Goal: Task Accomplishment & Management: Use online tool/utility

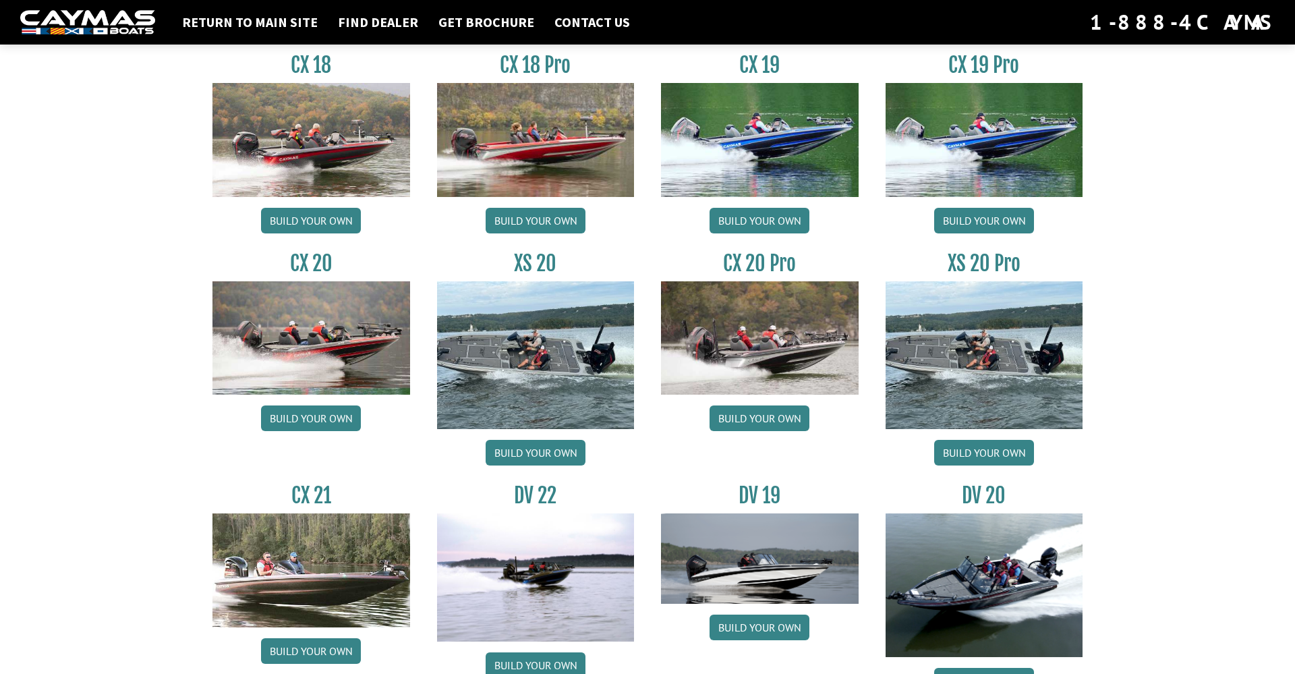
scroll to position [1174, 0]
click at [762, 422] on link "Build your own" at bounding box center [760, 419] width 100 height 26
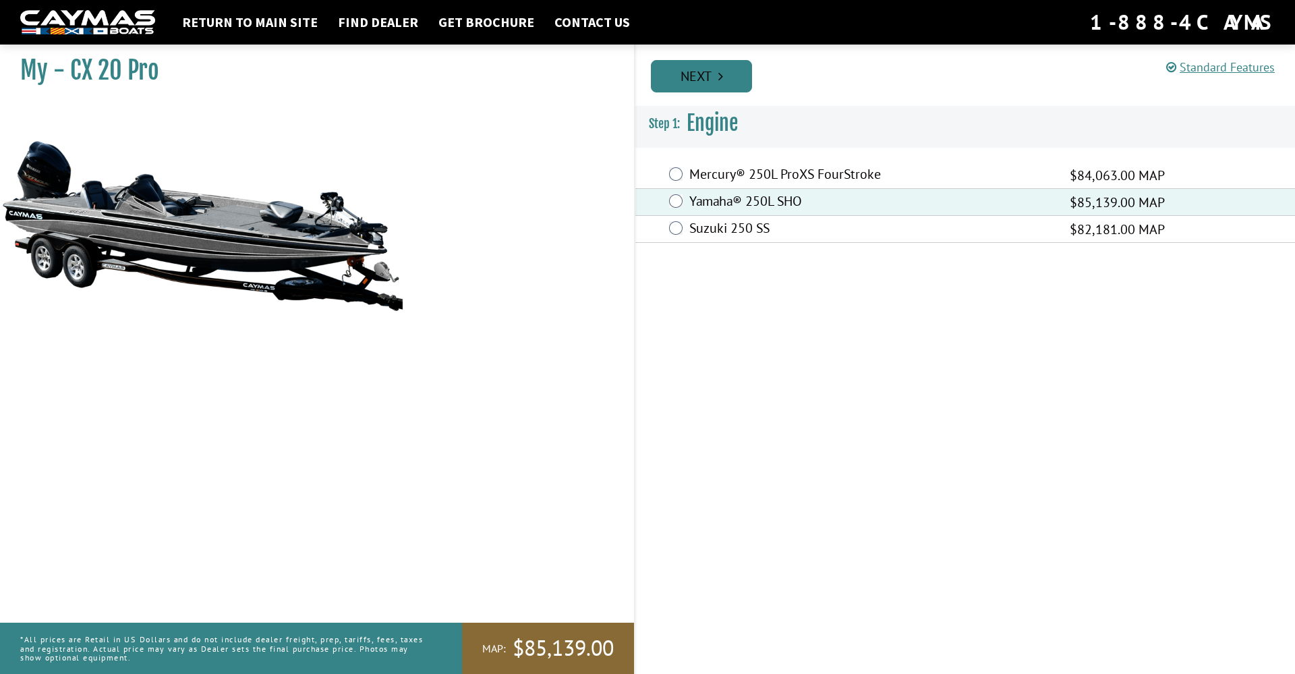
click at [698, 82] on link "Next" at bounding box center [701, 76] width 101 height 32
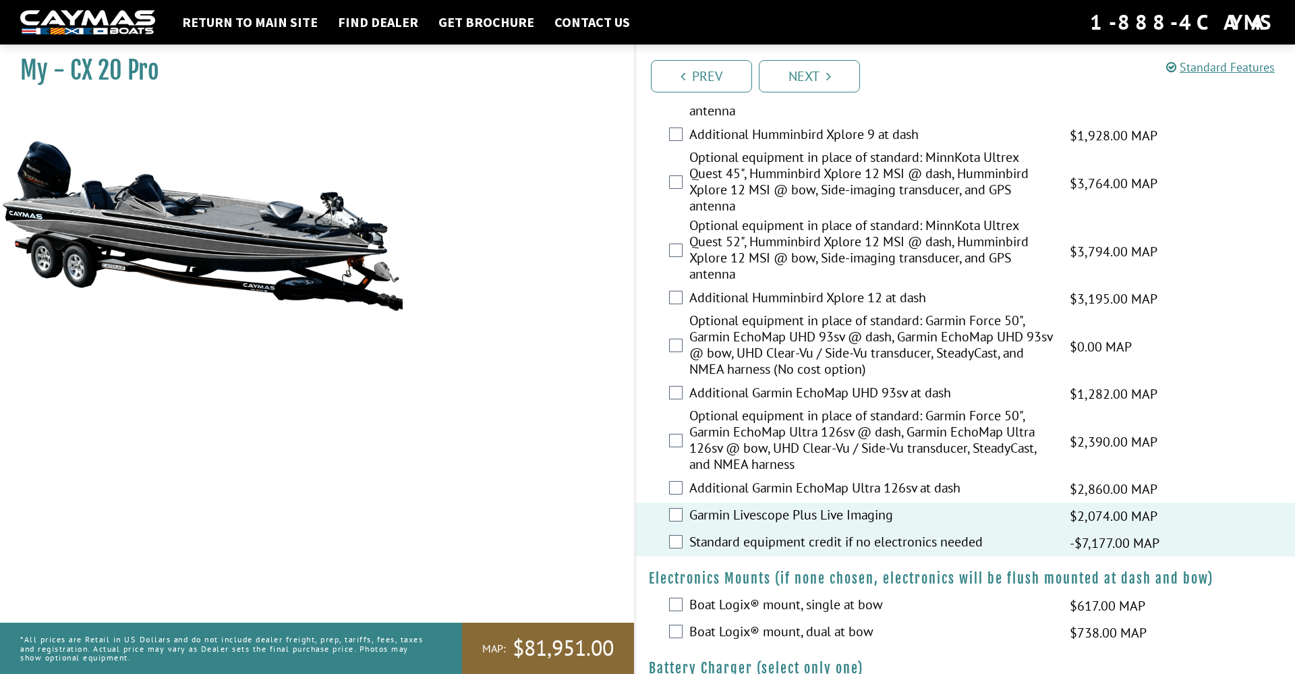
scroll to position [515, 0]
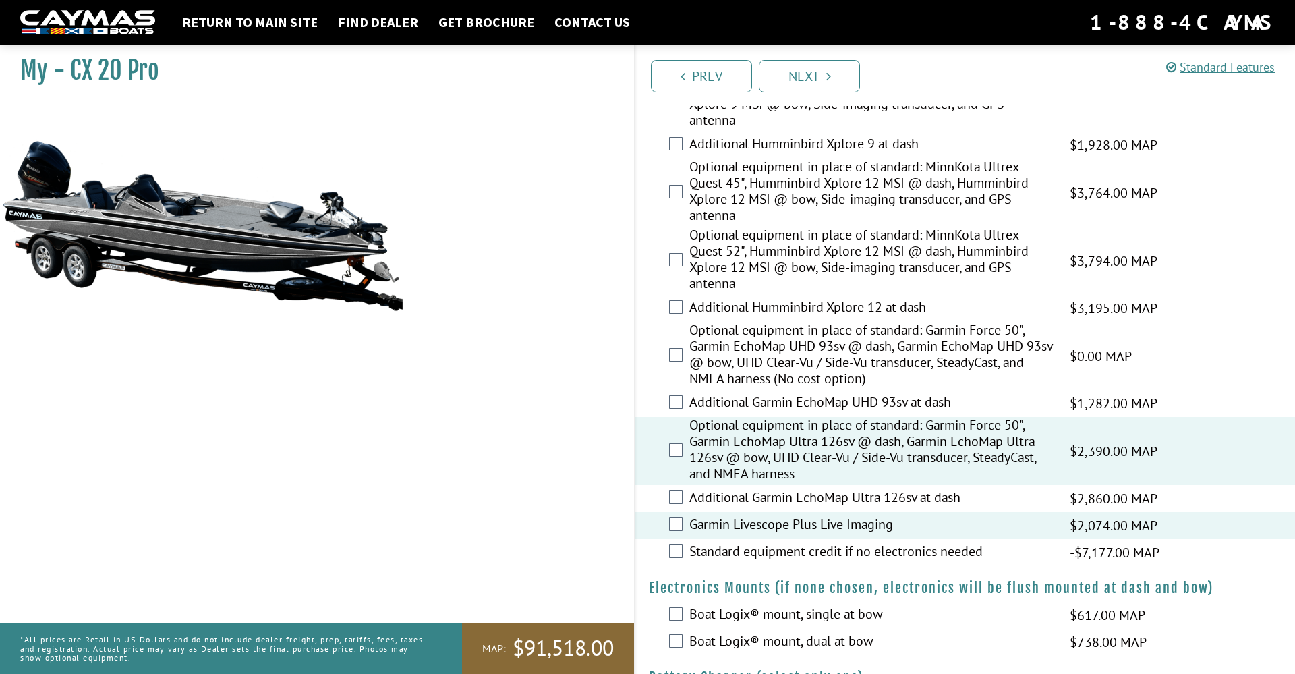
click at [721, 509] on label "Additional Garmin EchoMap Ultra 126sv at dash" at bounding box center [872, 499] width 364 height 20
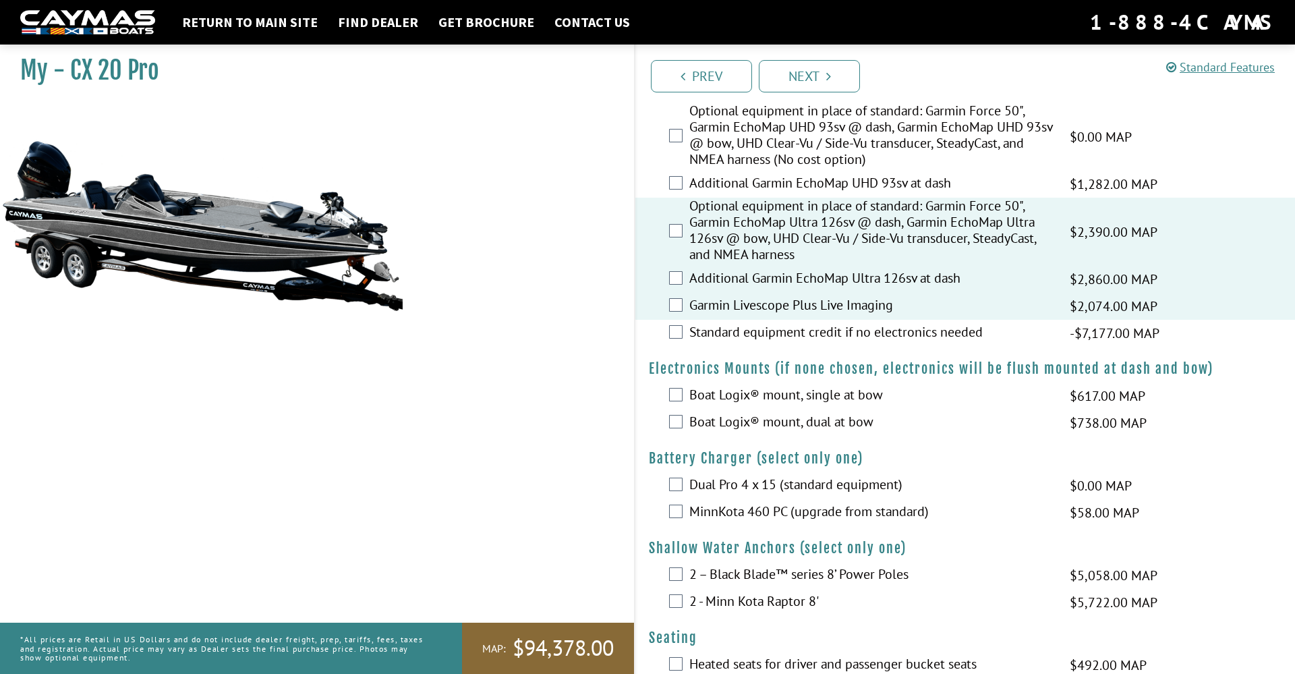
scroll to position [739, 0]
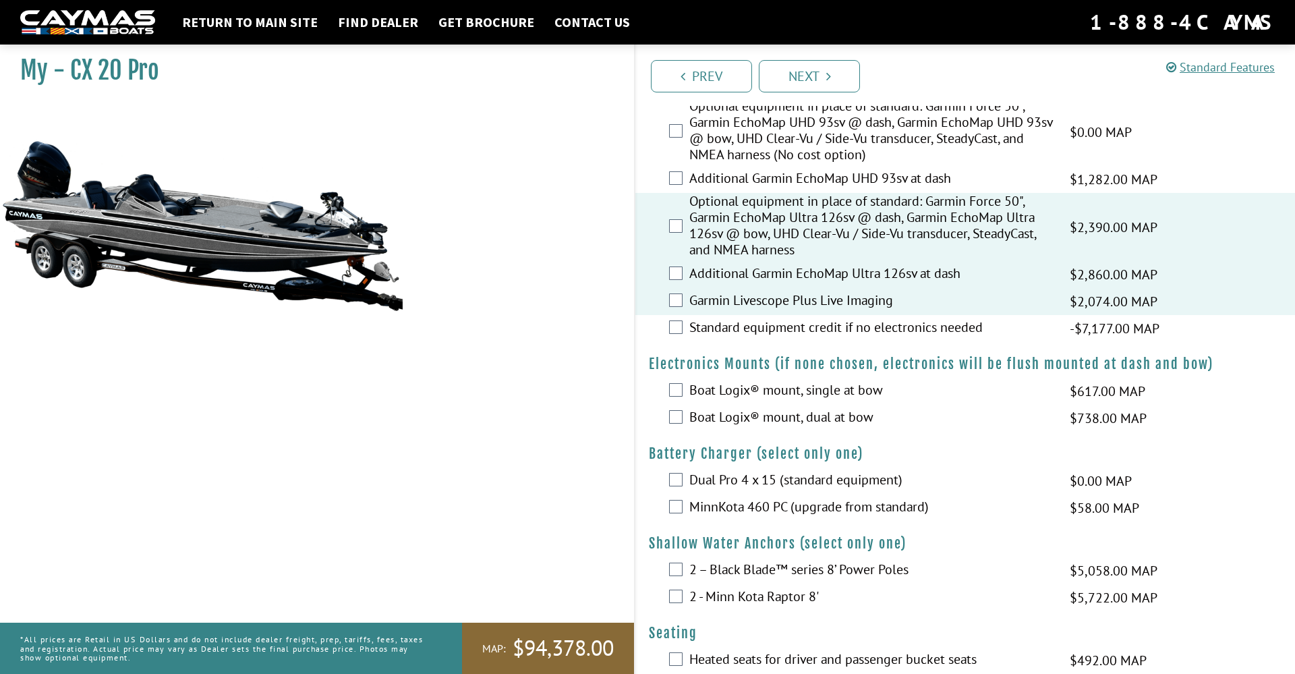
click at [728, 428] on label "Boat Logix® mount, dual at bow" at bounding box center [872, 419] width 364 height 20
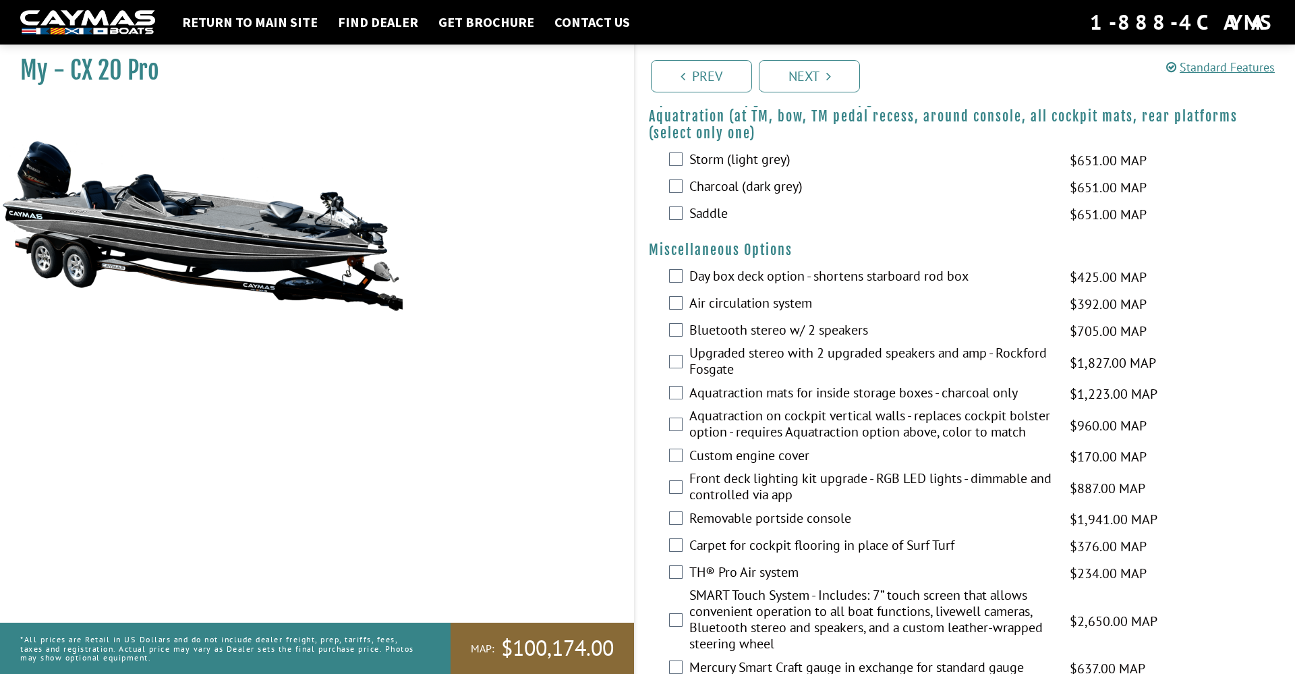
scroll to position [1487, 0]
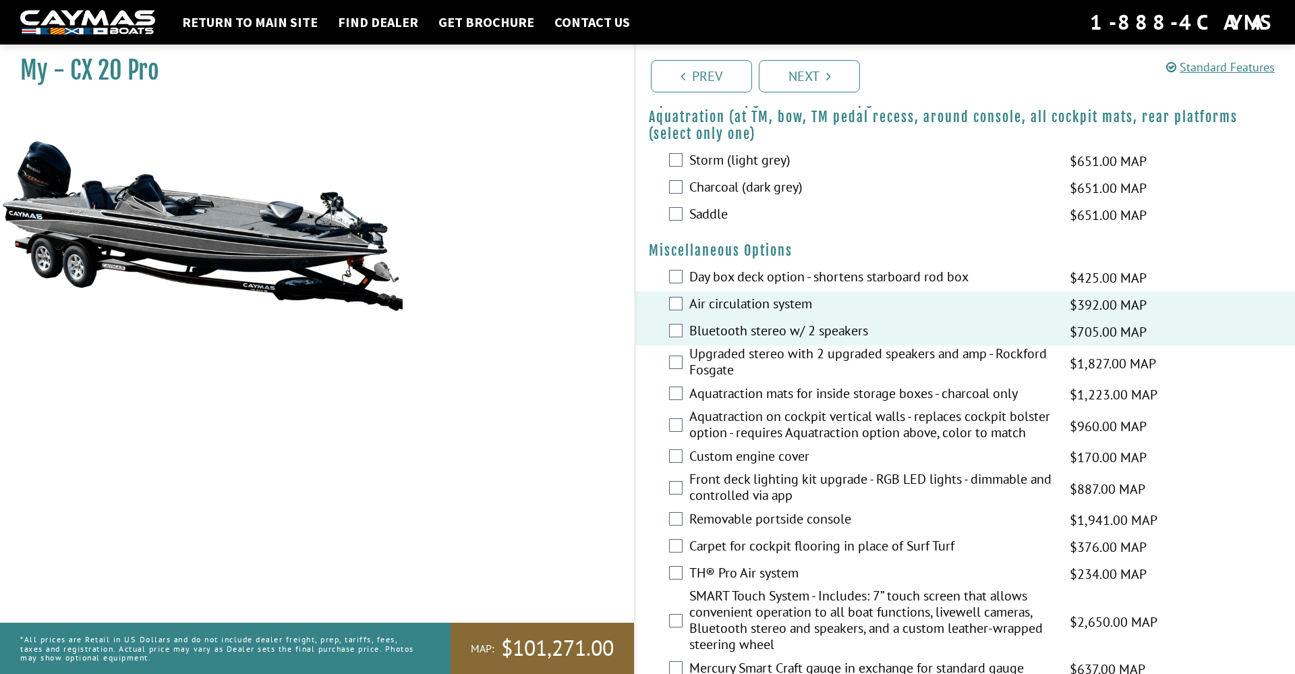
click at [690, 288] on label "Day box deck option - shortens starboard rod box" at bounding box center [872, 279] width 364 height 20
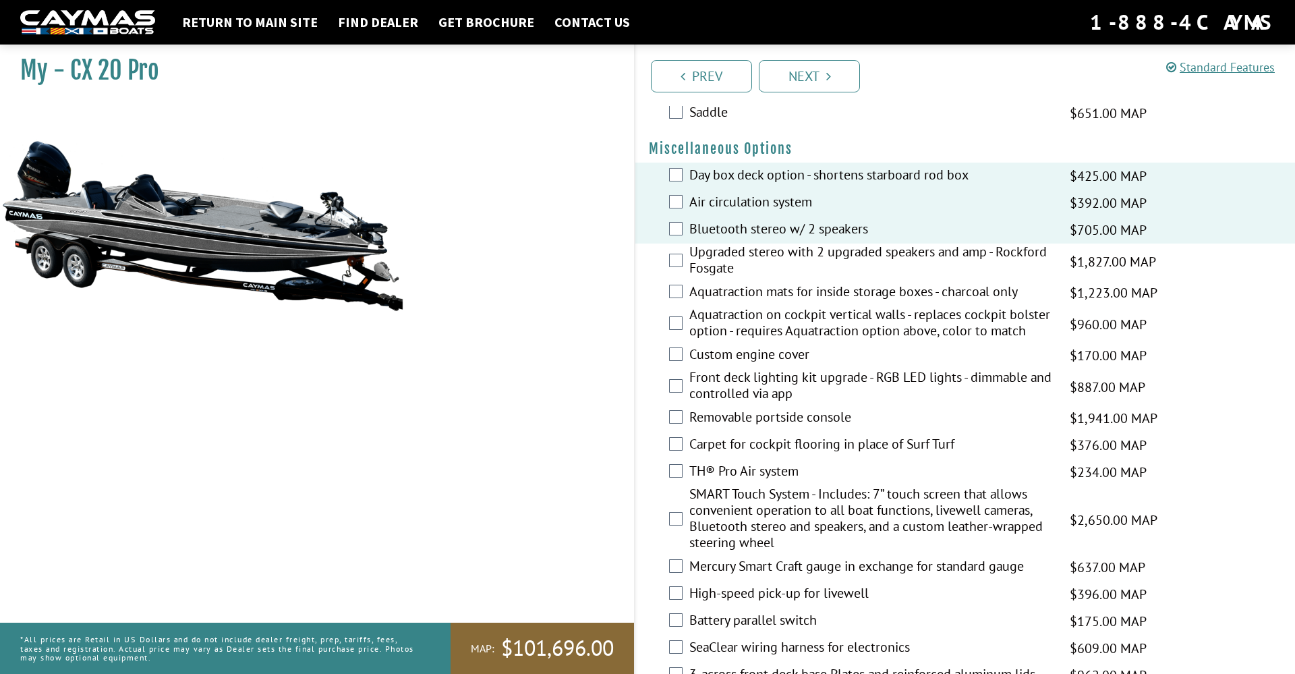
scroll to position [1590, 0]
click at [687, 243] on div "Bluetooth stereo w/ 2 speakers $705.00 MAP $833.00 MSRP" at bounding box center [966, 229] width 660 height 27
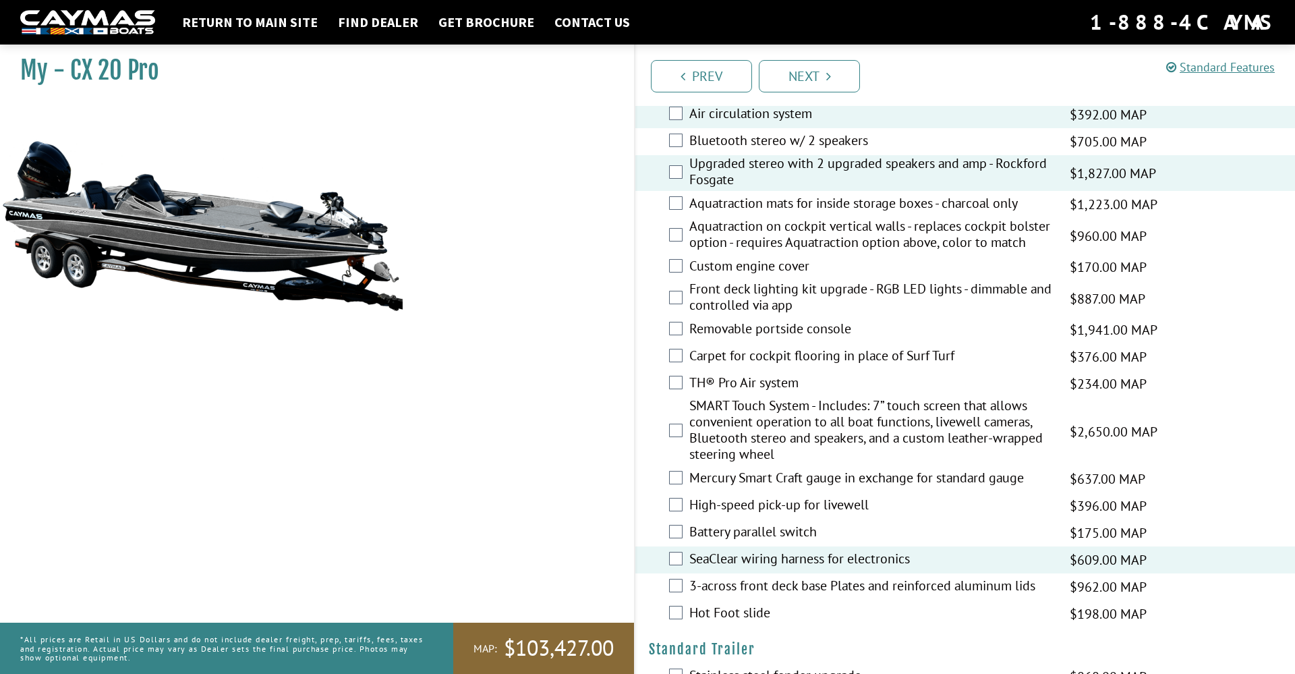
scroll to position [1668, 0]
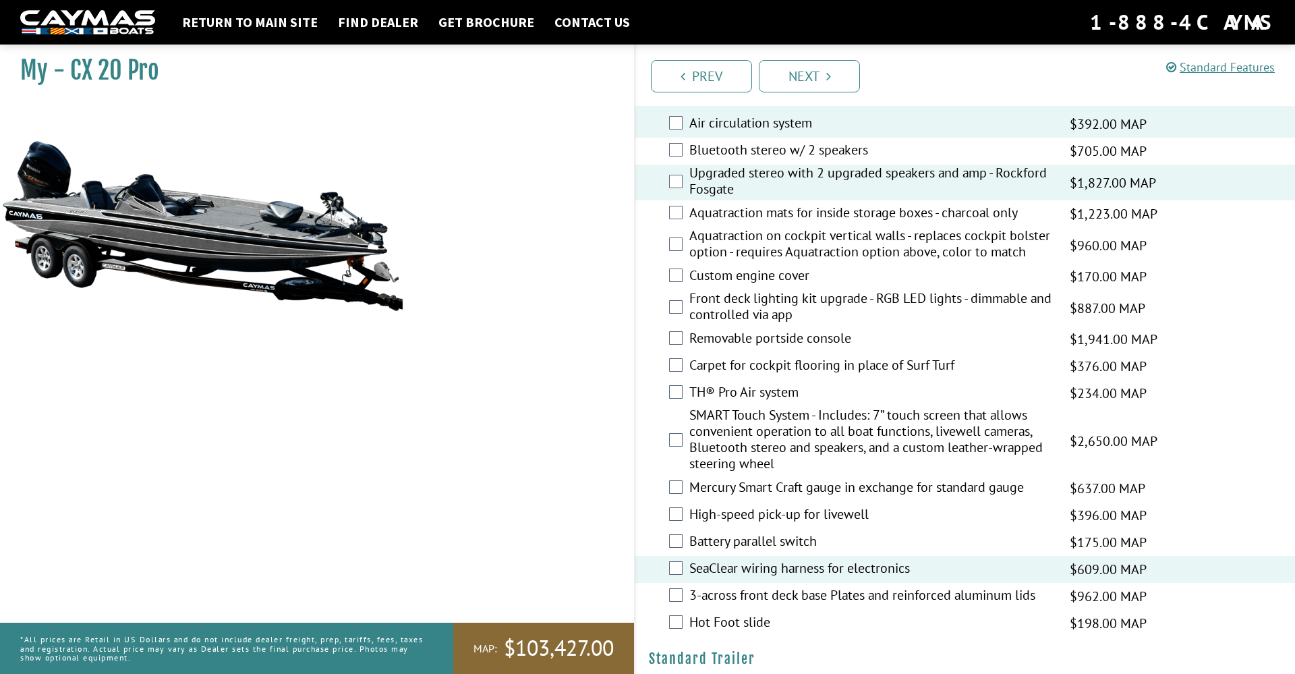
click at [708, 287] on label "Custom engine cover" at bounding box center [872, 277] width 364 height 20
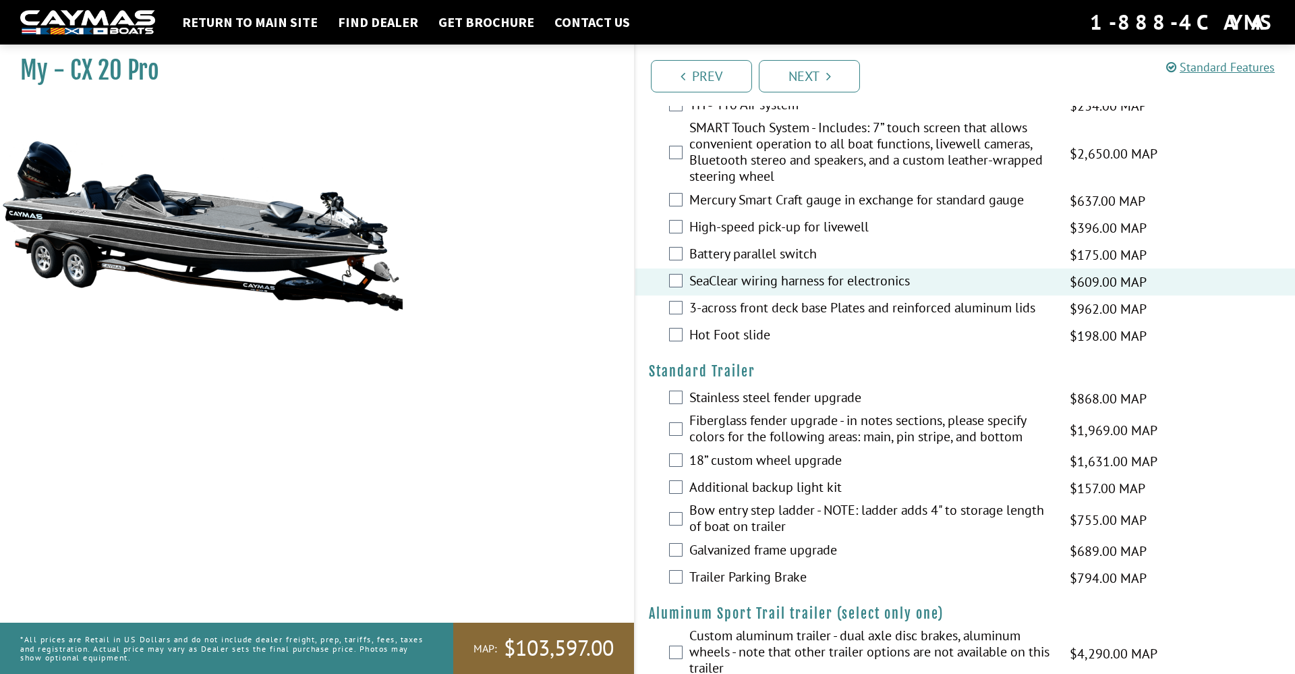
scroll to position [2003, 0]
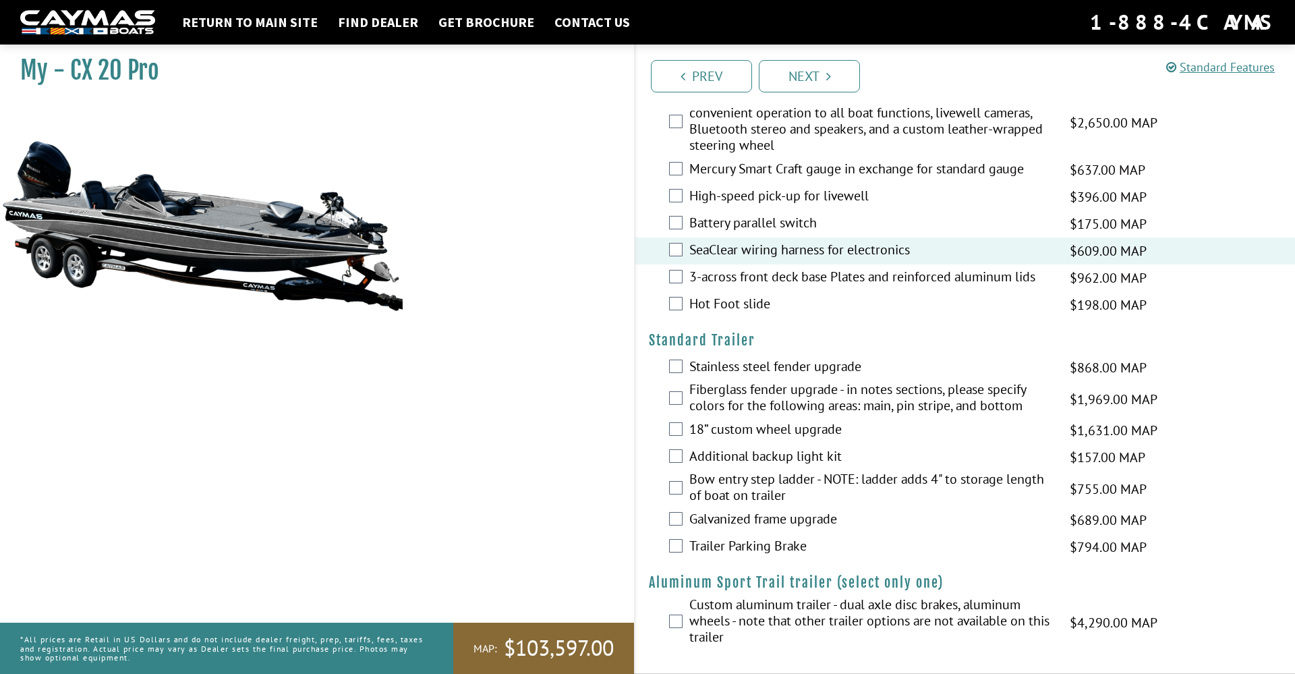
click at [702, 450] on label "Additional backup light kit" at bounding box center [872, 458] width 364 height 20
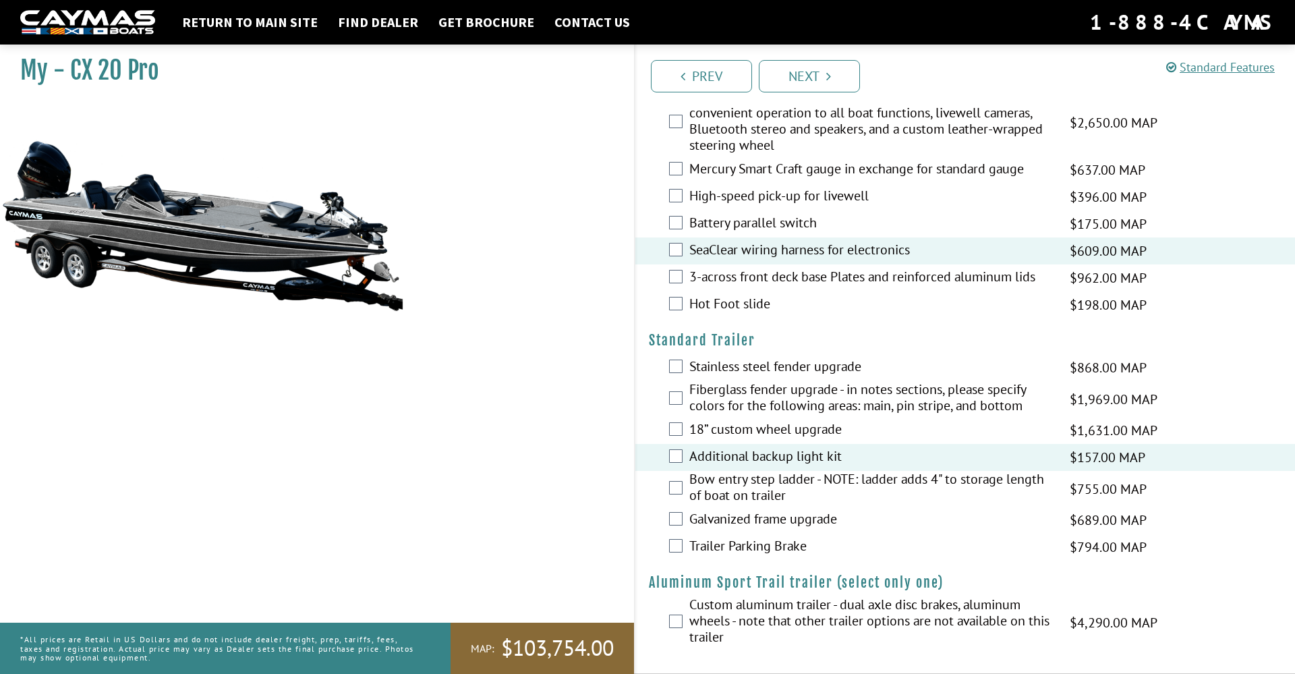
click at [712, 487] on label "Bow entry step ladder - NOTE: ladder adds 4" to storage length of boat on trail…" at bounding box center [872, 489] width 364 height 36
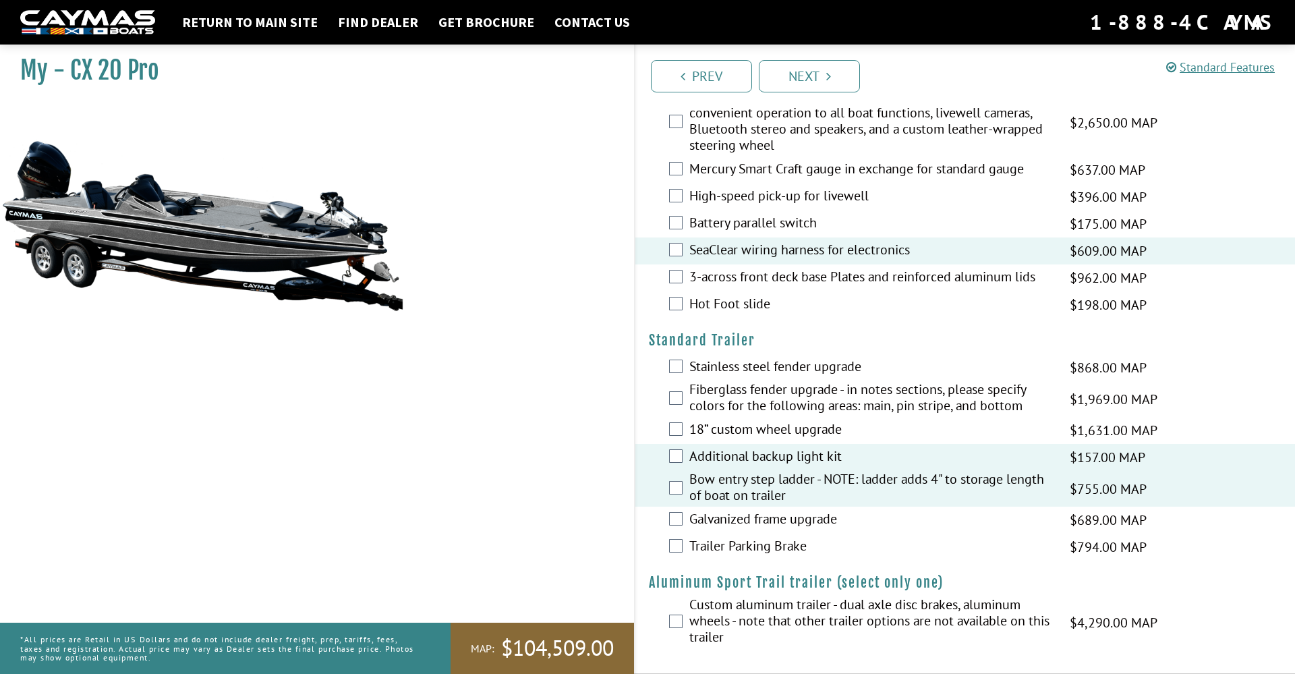
click at [715, 546] on label "Trailer Parking Brake" at bounding box center [872, 548] width 364 height 20
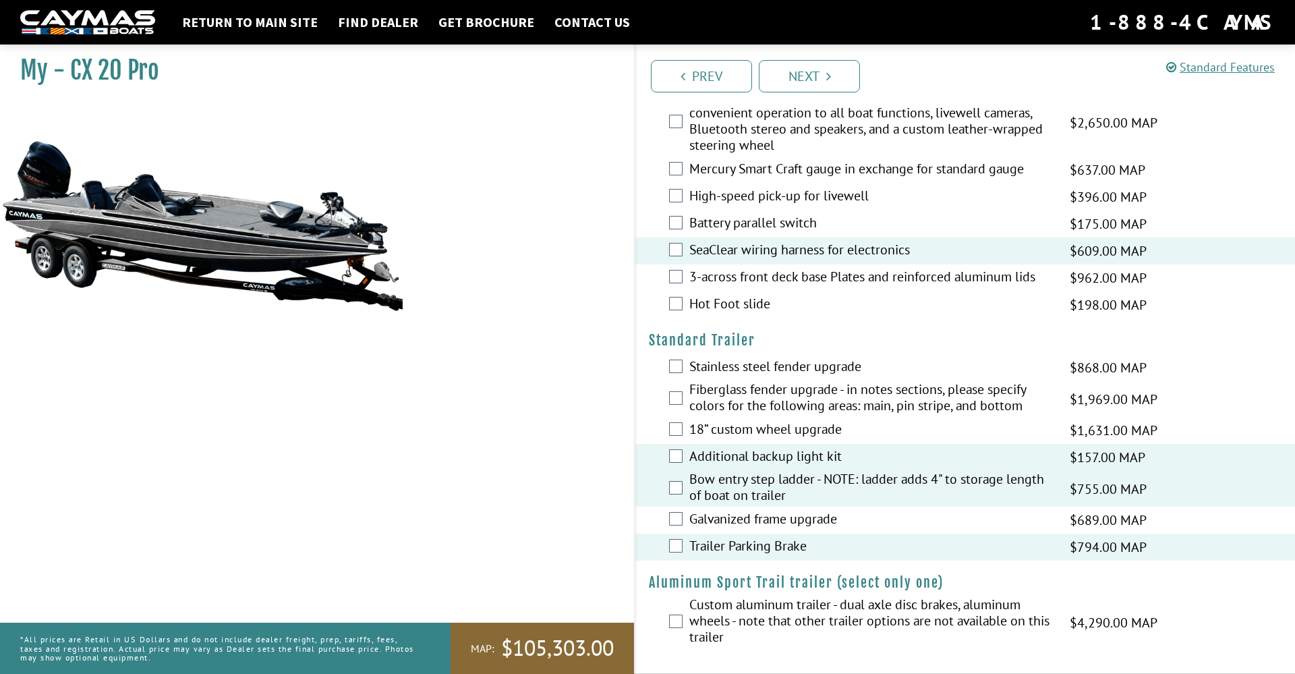
click at [714, 546] on label "Trailer Parking Brake" at bounding box center [872, 548] width 364 height 20
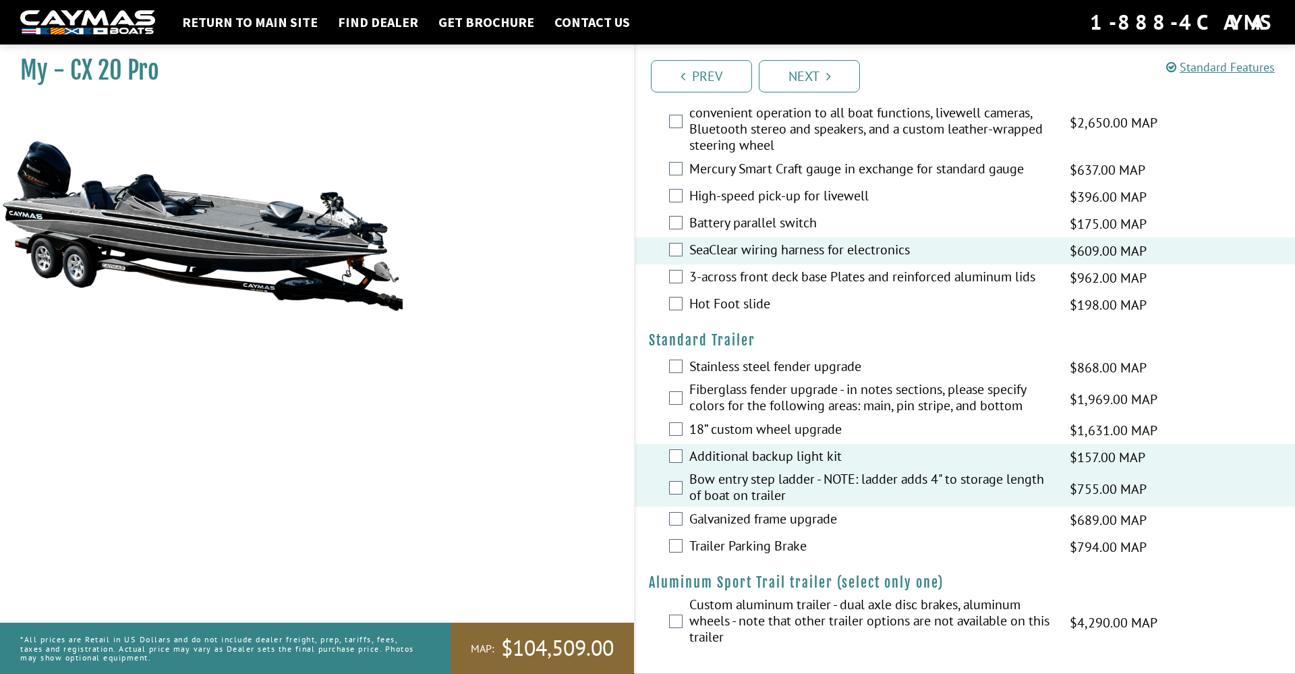
click at [704, 620] on label "Custom aluminum trailer - dual axle disc brakes, aluminum wheels - note that ot…" at bounding box center [872, 622] width 364 height 52
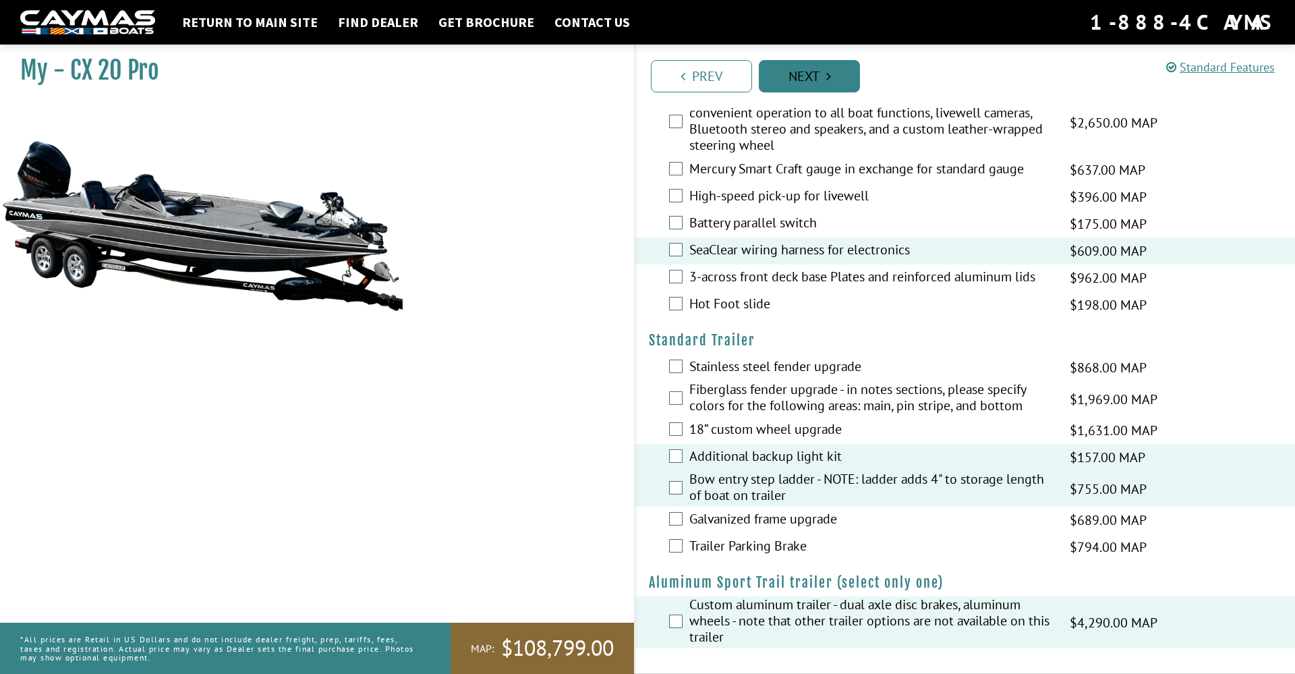
click at [833, 82] on link "Next" at bounding box center [809, 76] width 101 height 32
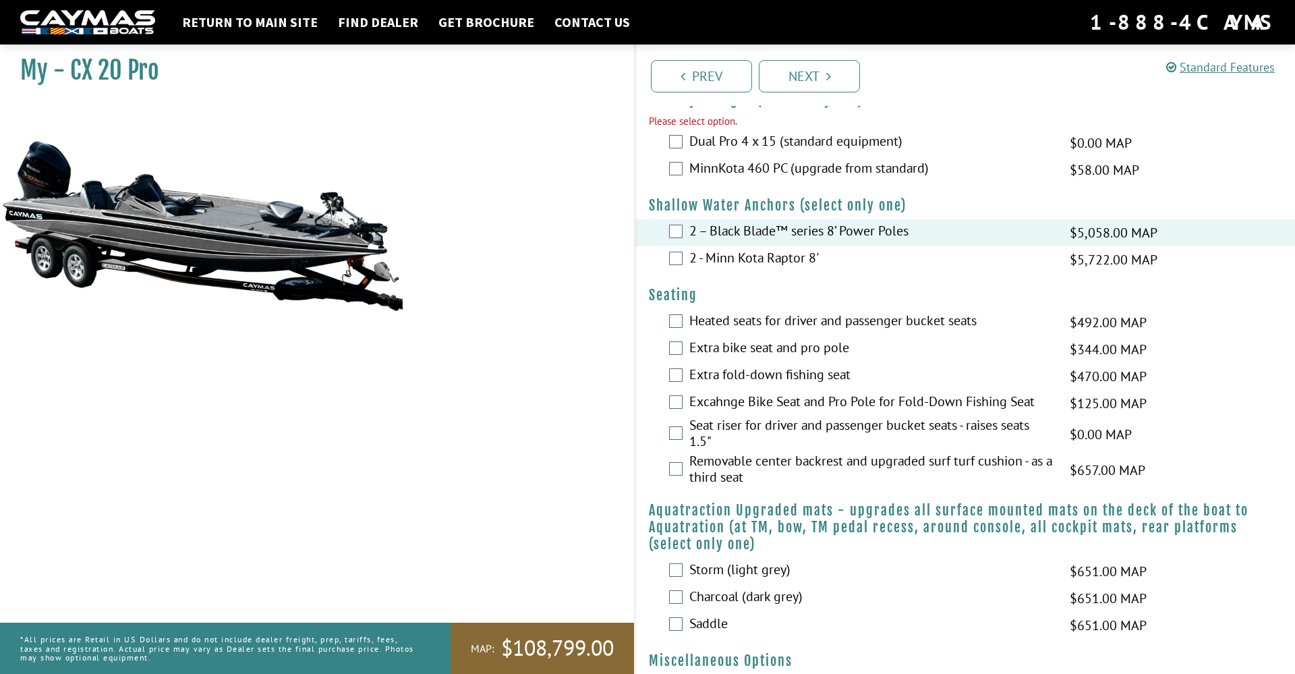
scroll to position [1088, 0]
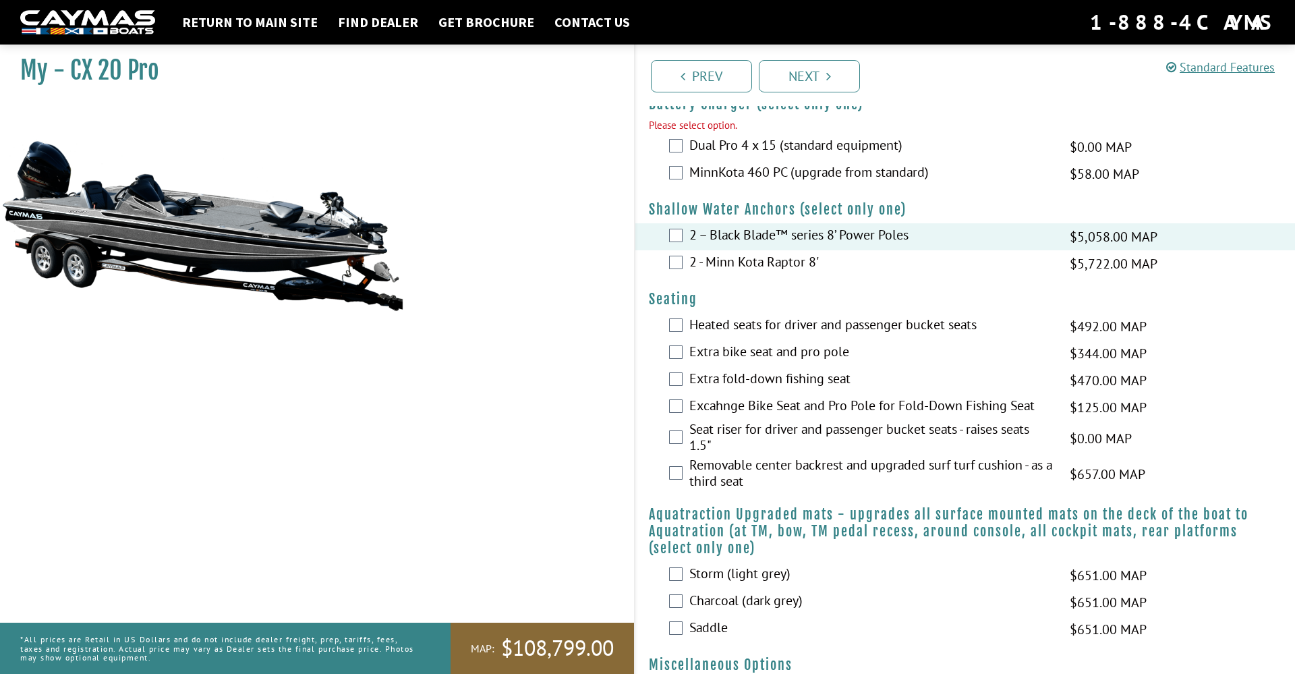
click at [704, 157] on label "Dual Pro 4 x 15 (standard equipment)" at bounding box center [872, 147] width 364 height 20
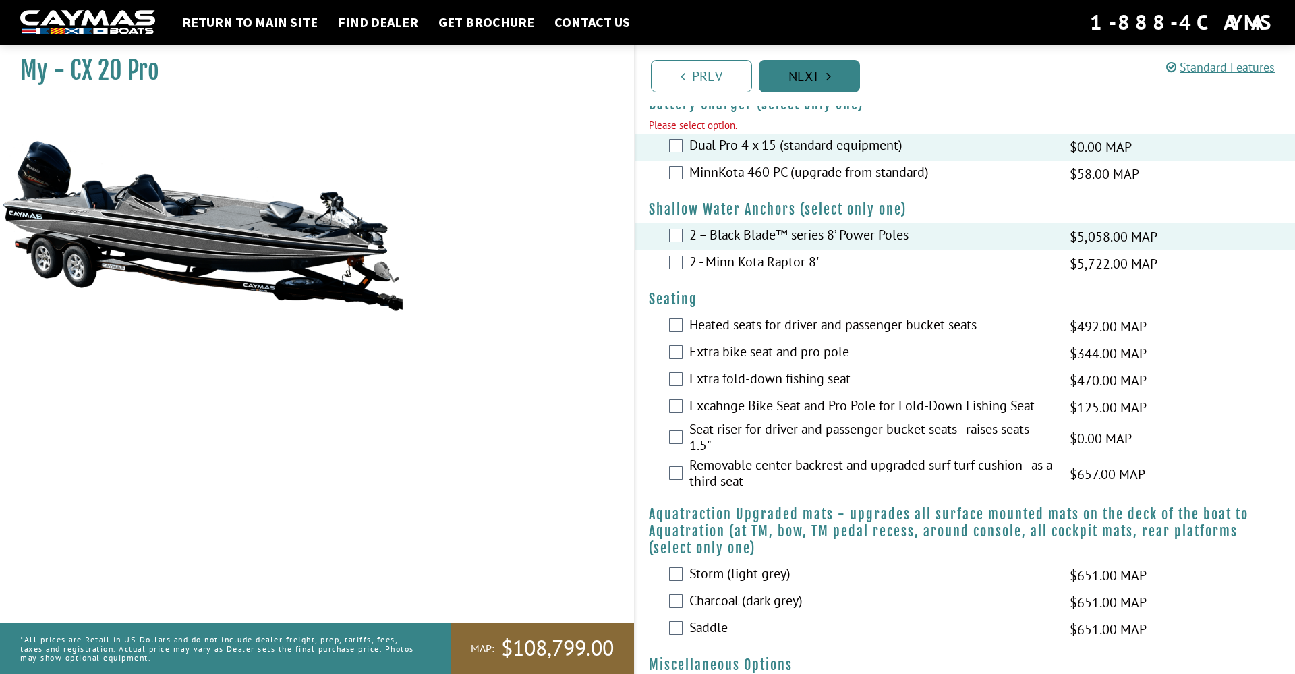
click at [812, 80] on link "Next" at bounding box center [809, 76] width 101 height 32
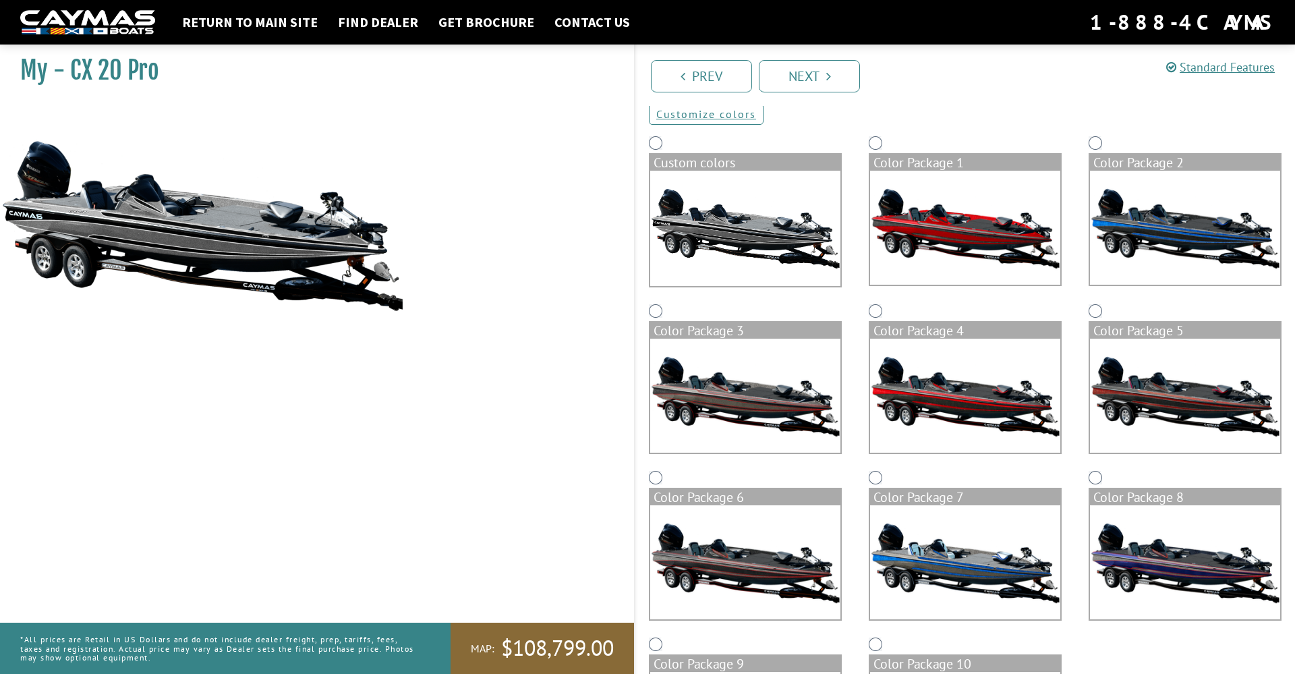
scroll to position [0, 0]
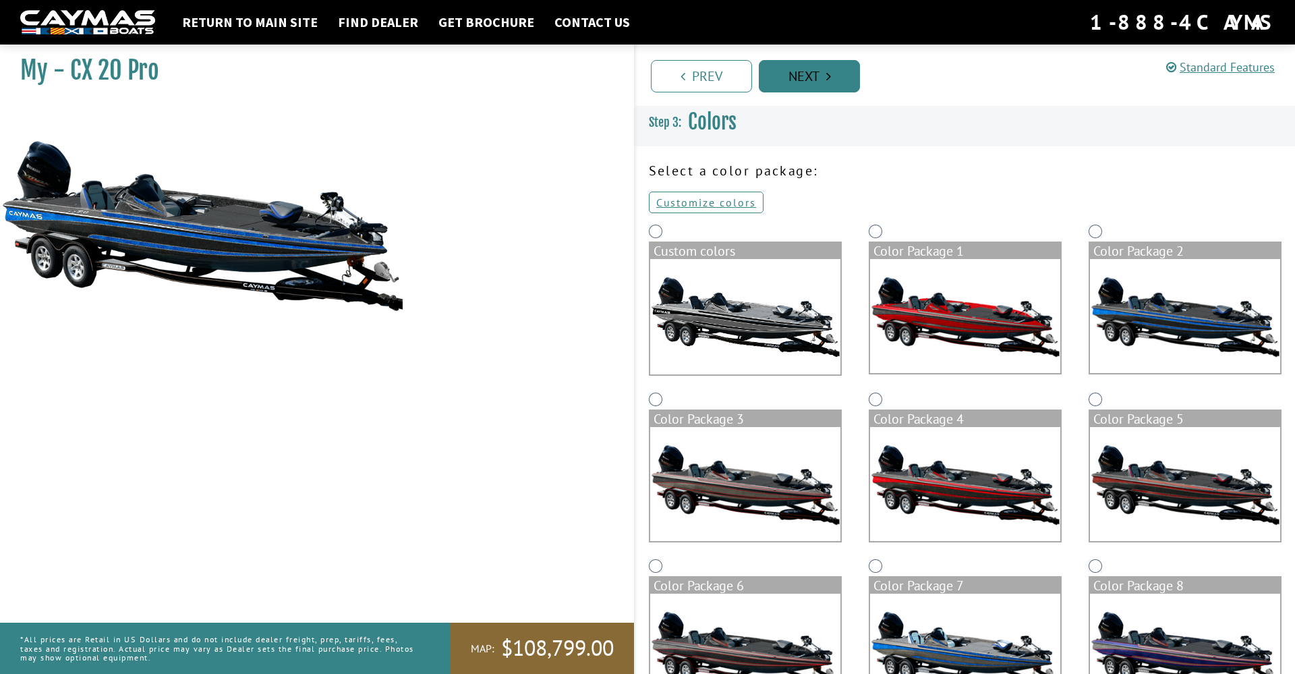
click at [824, 71] on link "Next" at bounding box center [809, 76] width 101 height 32
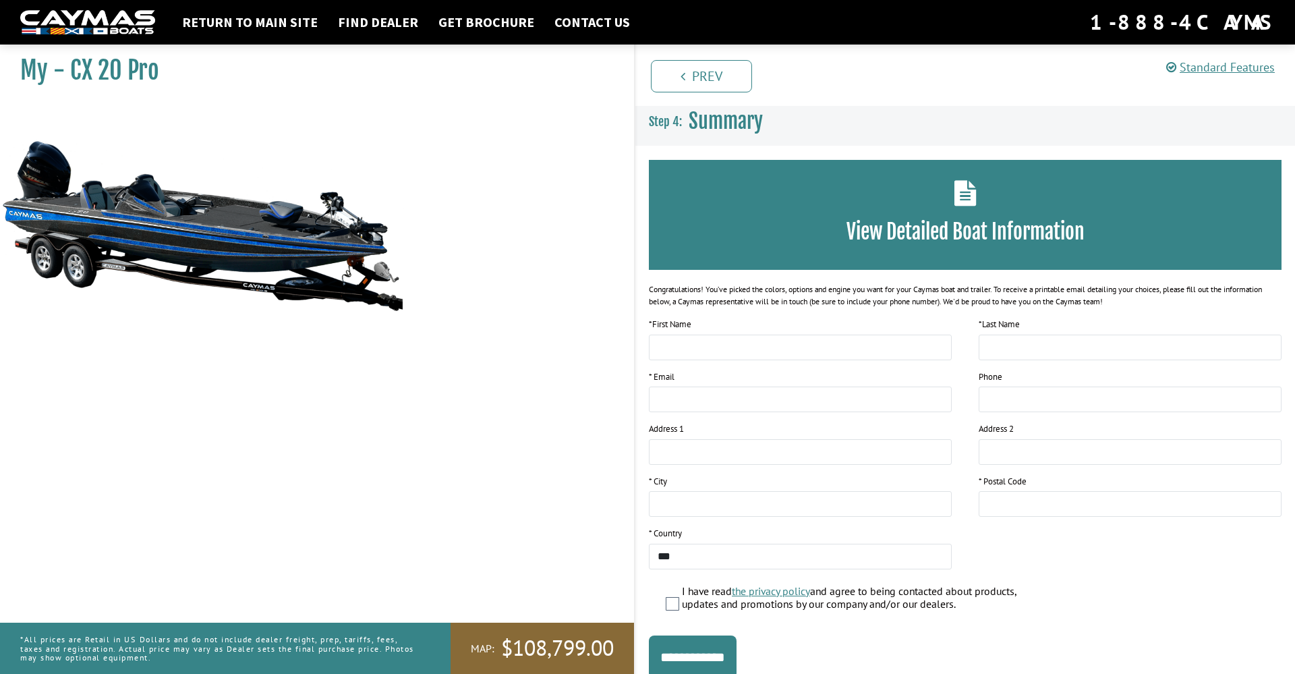
scroll to position [52, 0]
